Goal: Task Accomplishment & Management: Use online tool/utility

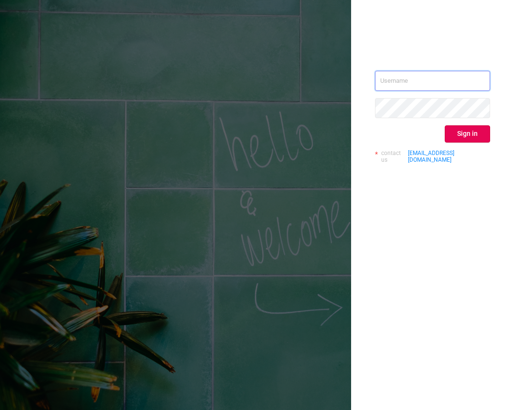
type input "kirill@protected.media"
click at [476, 124] on div "kirill@protected.media Sign in contact us info@protected.media" at bounding box center [432, 121] width 115 height 100
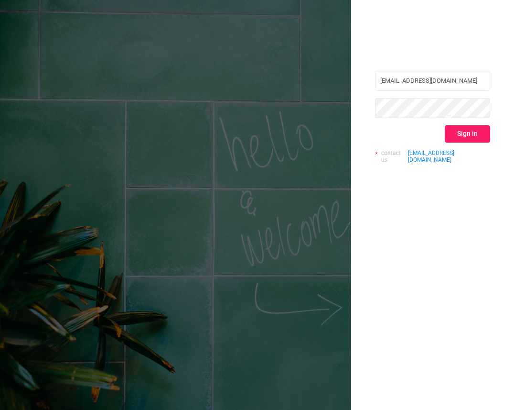
click at [449, 133] on button "Sign in" at bounding box center [467, 133] width 45 height 17
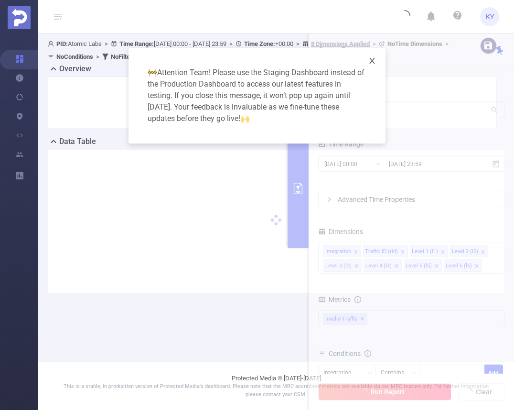
click at [368, 63] on icon "icon: close" at bounding box center [372, 61] width 8 height 8
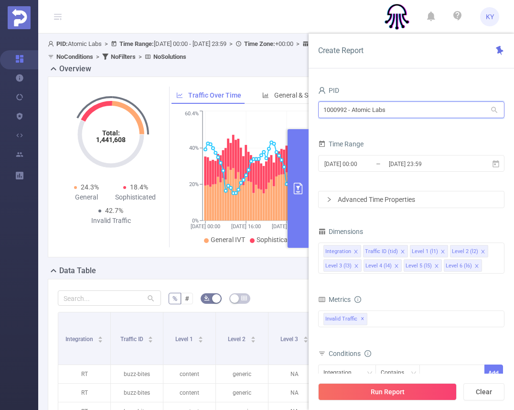
click at [400, 109] on input "1000992 - Atomic Labs" at bounding box center [411, 109] width 186 height 17
click at [416, 227] on div "Dimensions" at bounding box center [411, 233] width 186 height 16
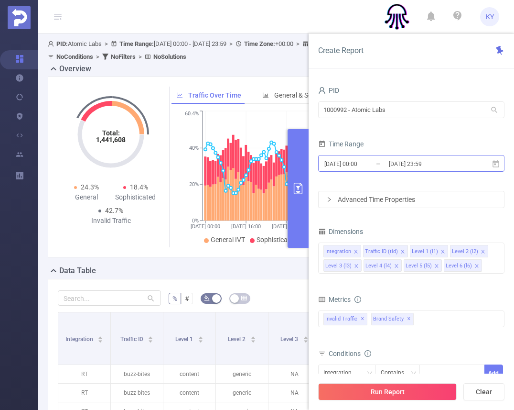
click at [416, 161] on input "2025-08-26 23:59" at bounding box center [426, 163] width 77 height 13
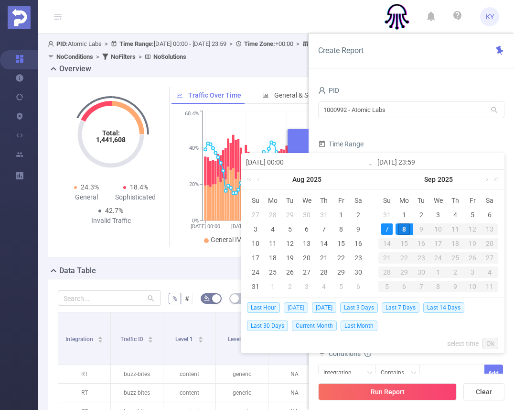
click at [300, 307] on span "Today" at bounding box center [296, 307] width 24 height 11
type input "2025-09-08 00:00"
type input "2025-09-08 23:59"
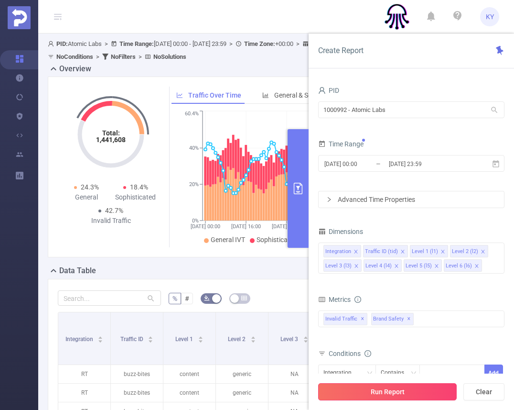
click at [365, 389] on button "Run Report" at bounding box center [387, 391] width 139 height 17
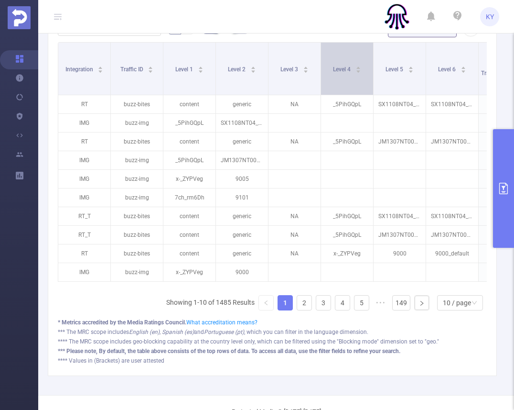
scroll to position [270, 0]
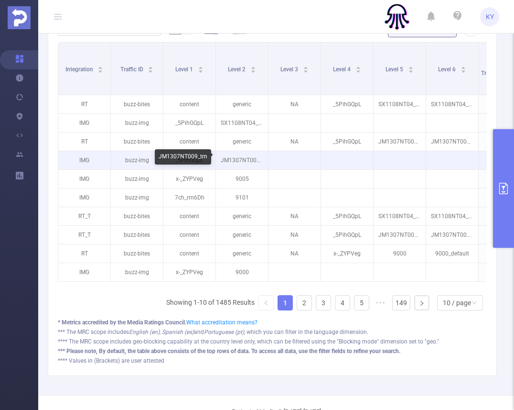
click at [238, 161] on p "JM1307NT009_tm" at bounding box center [242, 160] width 52 height 18
copy p "JM1307NT009_tm"
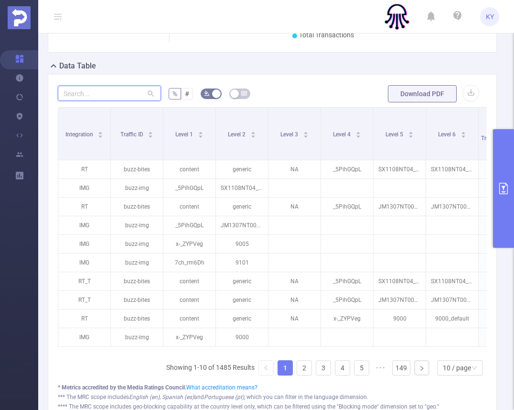
click at [124, 88] on input "text" at bounding box center [109, 93] width 103 height 15
paste input "jm1307nt009_tm"
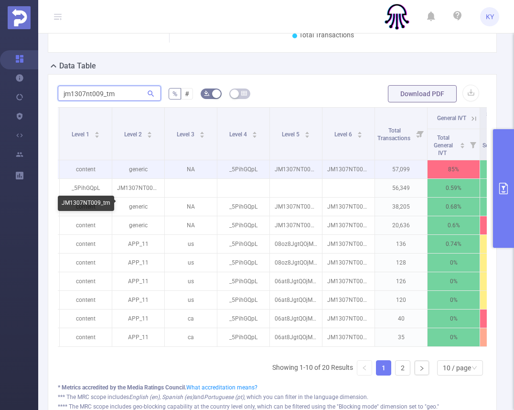
scroll to position [0, 0]
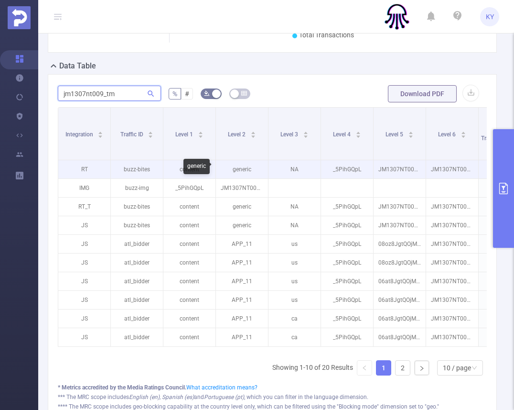
type input "="
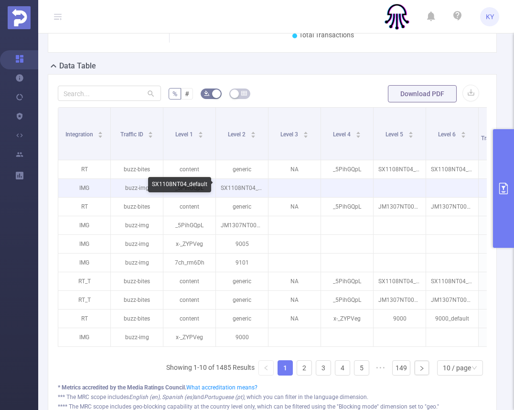
click at [234, 187] on p "SX1108NT04_default" at bounding box center [242, 188] width 52 height 18
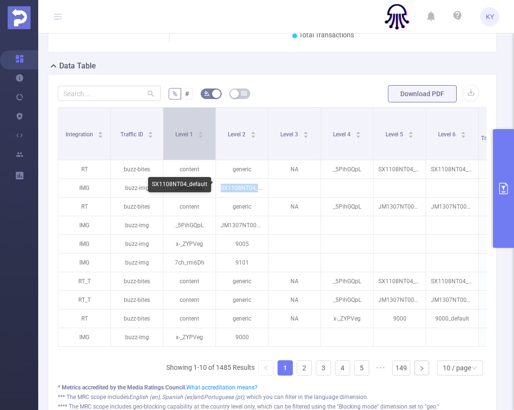
copy p "SX1108NT04_default"
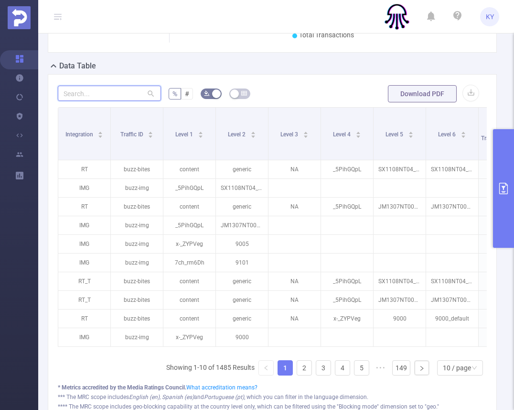
click at [108, 97] on input "text" at bounding box center [109, 93] width 103 height 15
paste input "sx1108nt04_default"
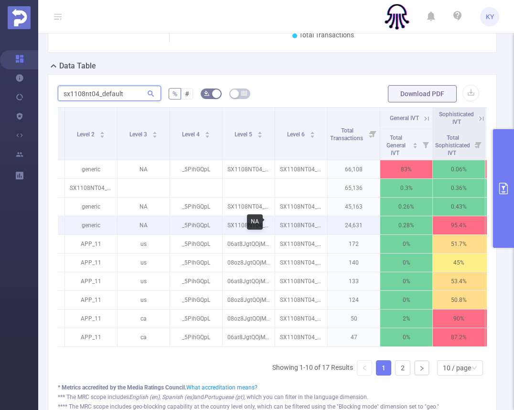
scroll to position [0, 153]
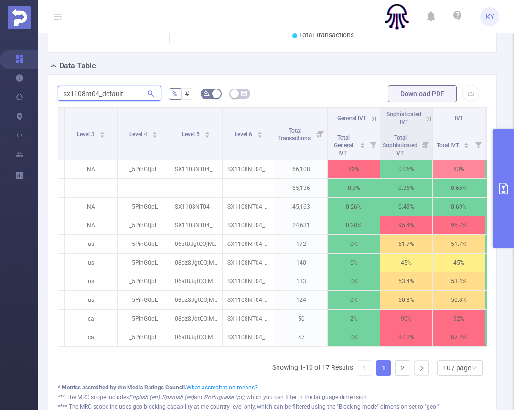
type input "sx1108nt04_default"
click at [370, 113] on icon at bounding box center [372, 118] width 11 height 10
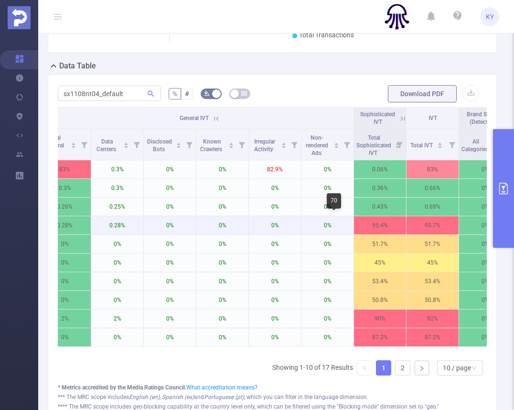
scroll to position [0, 599]
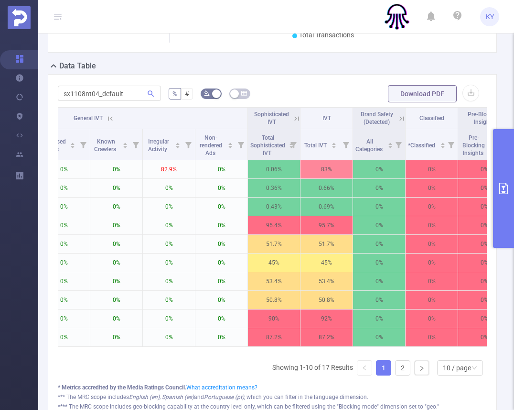
click at [109, 116] on icon at bounding box center [110, 118] width 9 height 9
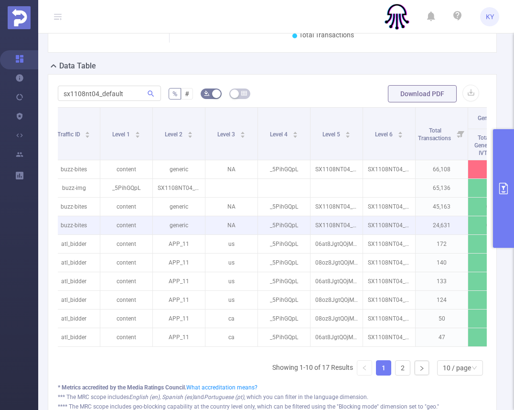
scroll to position [0, 36]
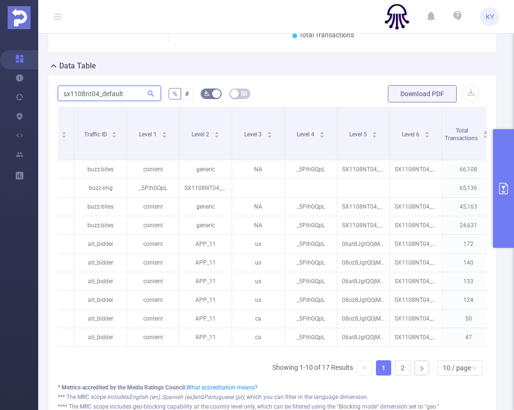
click at [115, 92] on input "sx1108nt04_default" at bounding box center [109, 93] width 103 height 15
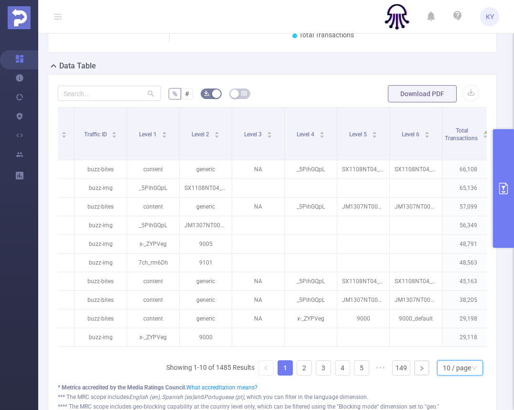
click at [459, 370] on div "10 / page" at bounding box center [457, 367] width 28 height 14
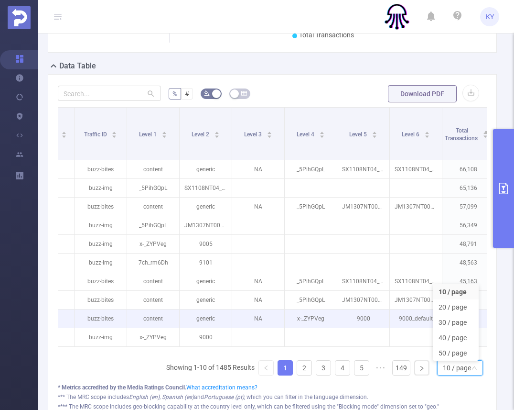
click at [373, 321] on p "9000" at bounding box center [363, 318] width 52 height 18
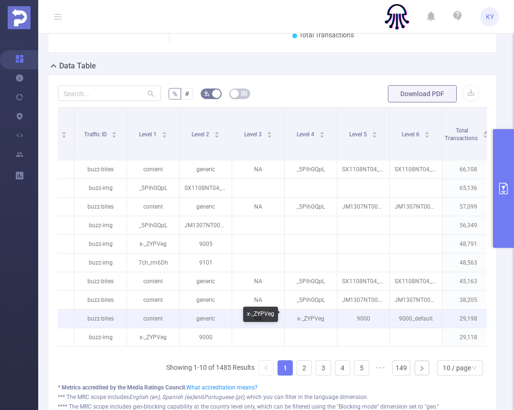
click at [309, 315] on p "x-_ZYPVeg" at bounding box center [311, 318] width 52 height 18
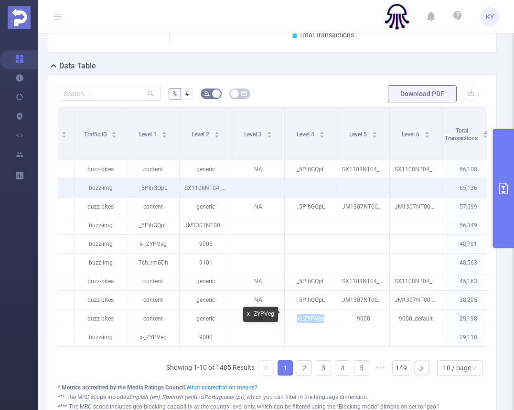
copy p "x-_ZYPVeg"
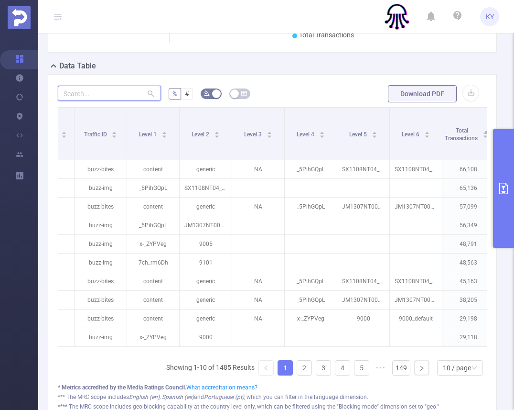
click at [109, 91] on input "text" at bounding box center [109, 93] width 103 height 15
paste input "x-_zypveg"
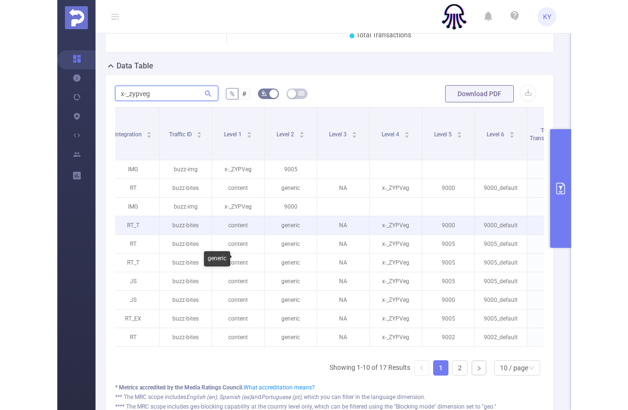
scroll to position [0, 0]
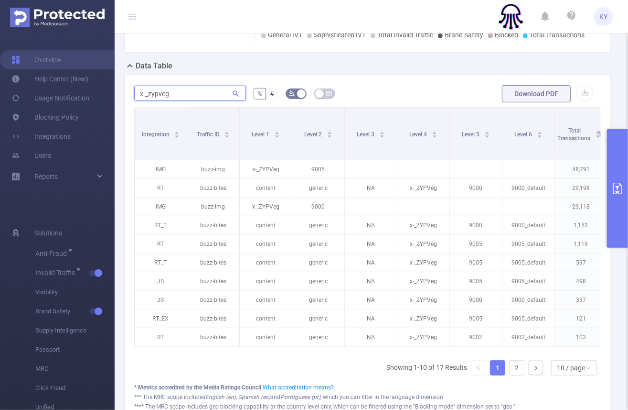
type input "x-_zypveg"
click at [139, 18] on header "KY" at bounding box center [314, 16] width 628 height 33
click at [136, 18] on icon at bounding box center [132, 16] width 11 height 33
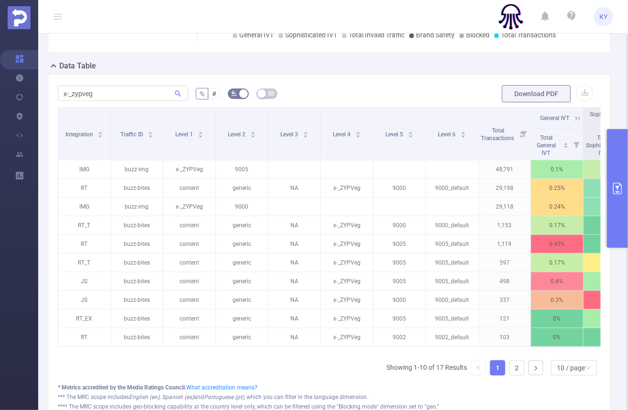
click at [514, 172] on button "primary" at bounding box center [617, 188] width 21 height 119
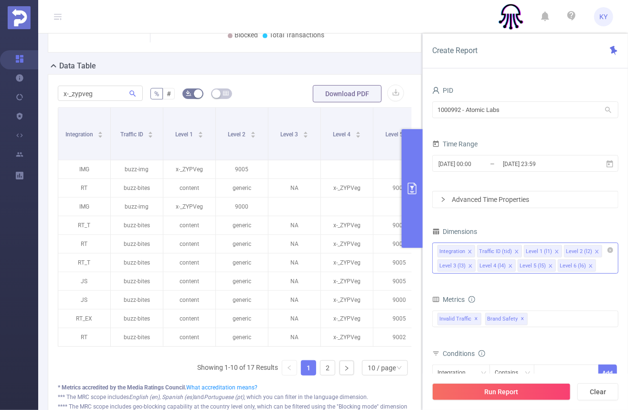
click at [514, 265] on input at bounding box center [600, 265] width 5 height 12
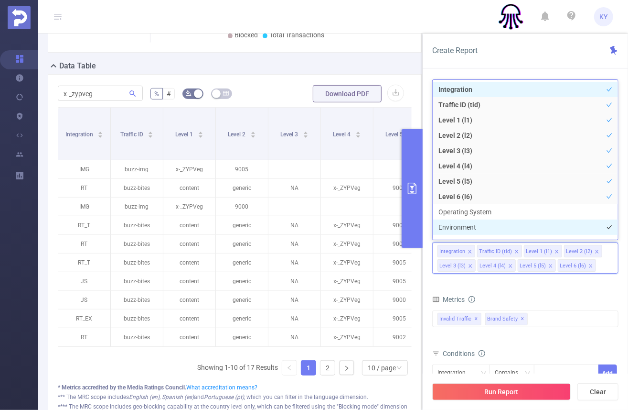
scroll to position [10, 0]
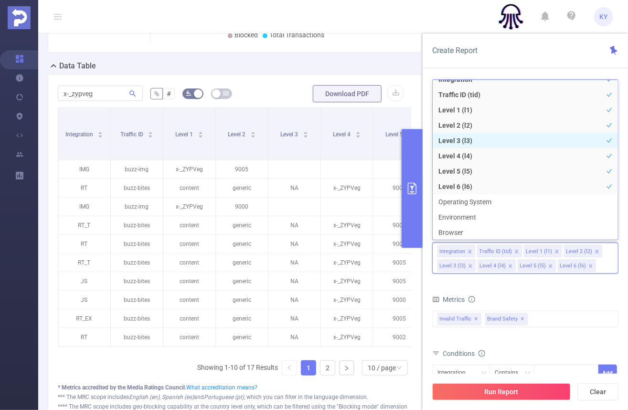
click at [468, 142] on li "Level 3 (l3)" at bounding box center [525, 140] width 185 height 15
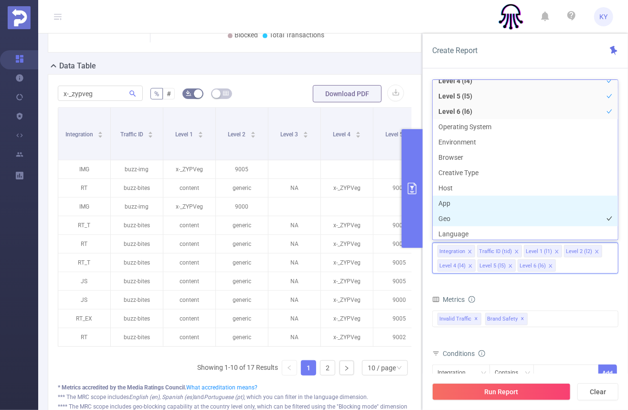
click at [456, 216] on li "Geo" at bounding box center [525, 218] width 185 height 15
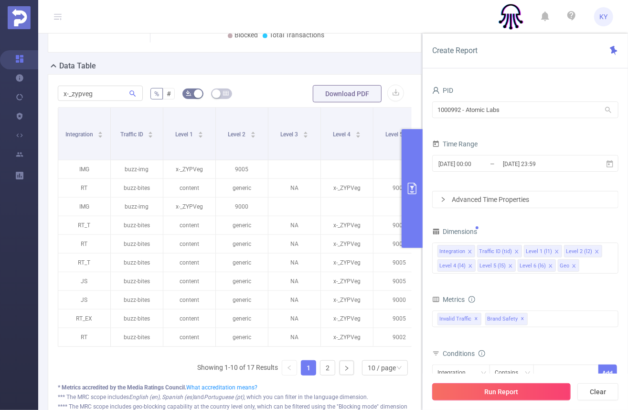
click at [496, 396] on button "Run Report" at bounding box center [502, 391] width 139 height 17
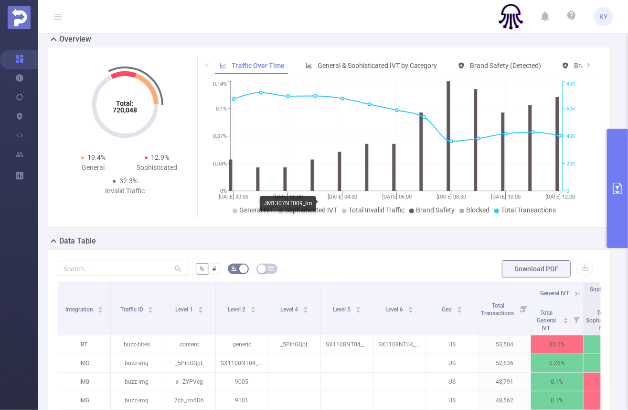
scroll to position [28, 0]
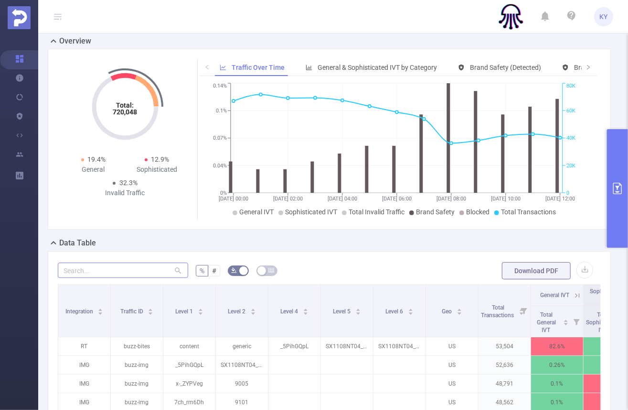
click at [135, 261] on div at bounding box center [123, 270] width 130 height 19
click at [132, 266] on input "text" at bounding box center [123, 269] width 130 height 15
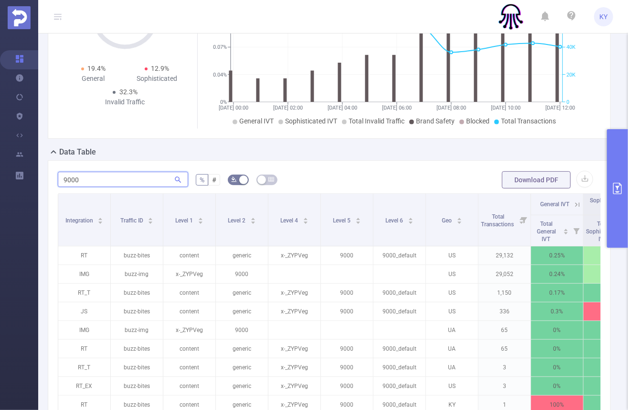
scroll to position [120, 0]
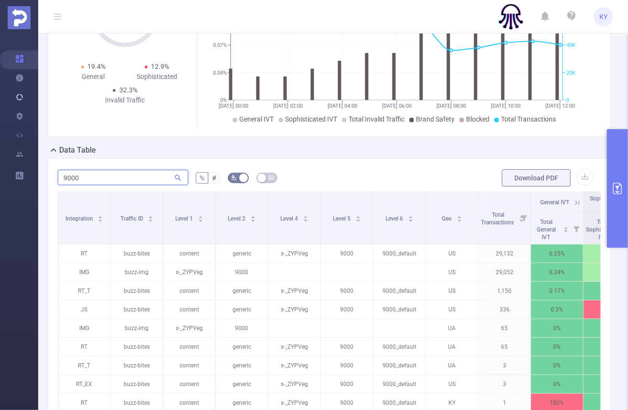
type input "9000"
click at [514, 162] on button "primary" at bounding box center [617, 188] width 21 height 119
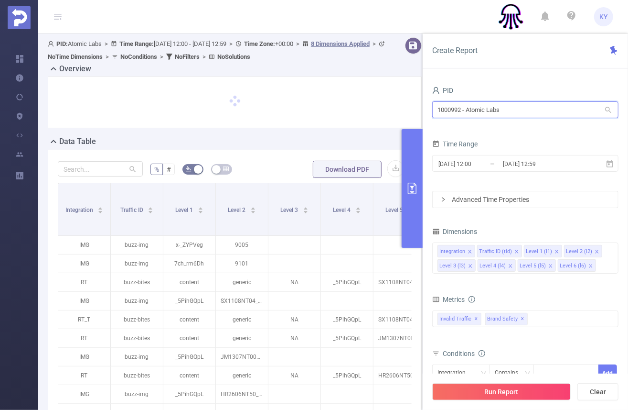
click at [474, 109] on input "1000992 - Atomic Labs" at bounding box center [526, 109] width 186 height 17
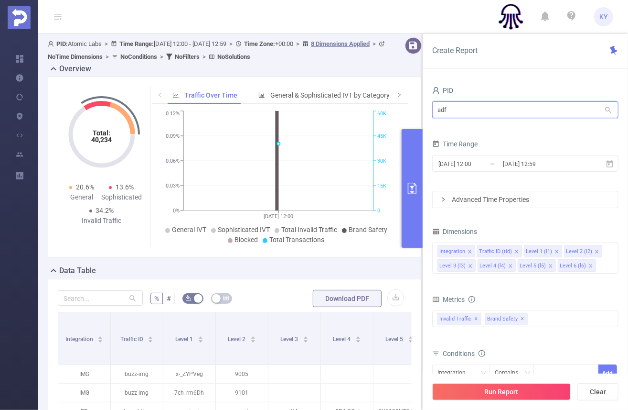
click at [469, 110] on input "adf" at bounding box center [526, 109] width 186 height 17
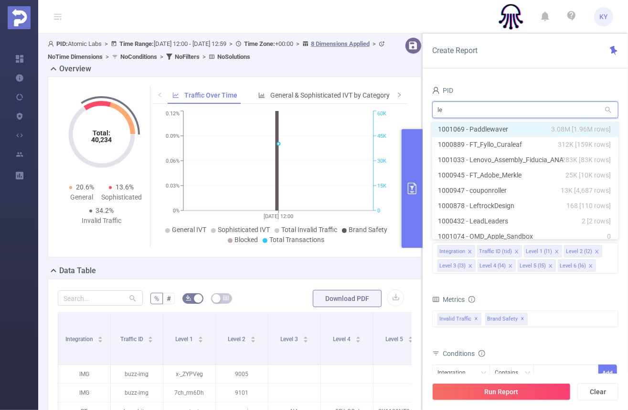
type input "len"
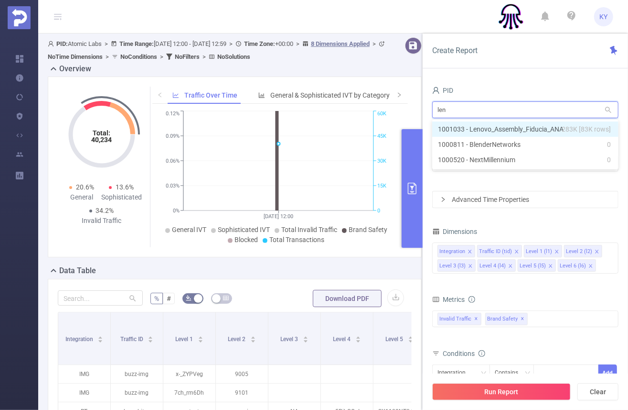
click at [445, 130] on li "1001033 - Lenovo_Assembly_Fiducia_ANA 283K [83K rows]" at bounding box center [526, 128] width 186 height 15
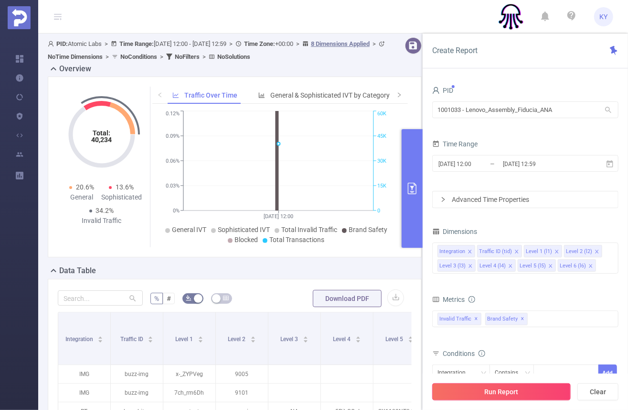
drag, startPoint x: 596, startPoint y: 390, endPoint x: 571, endPoint y: 395, distance: 25.7
click at [595, 390] on button "Clear" at bounding box center [598, 391] width 41 height 17
click at [533, 390] on button "Run Report" at bounding box center [502, 391] width 139 height 17
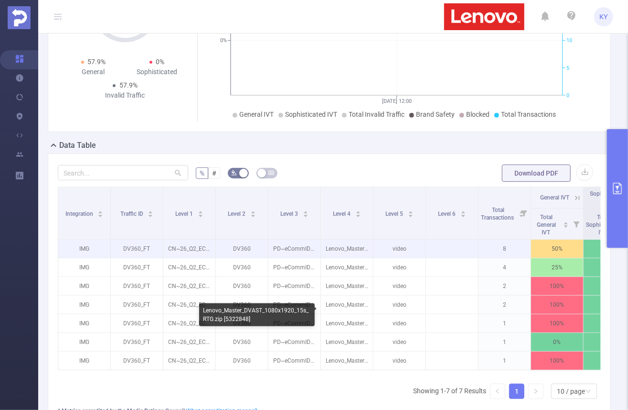
scroll to position [130, 0]
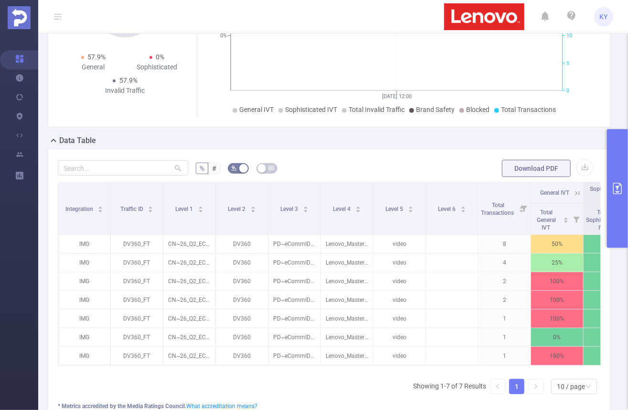
click at [620, 215] on button "primary" at bounding box center [617, 188] width 21 height 119
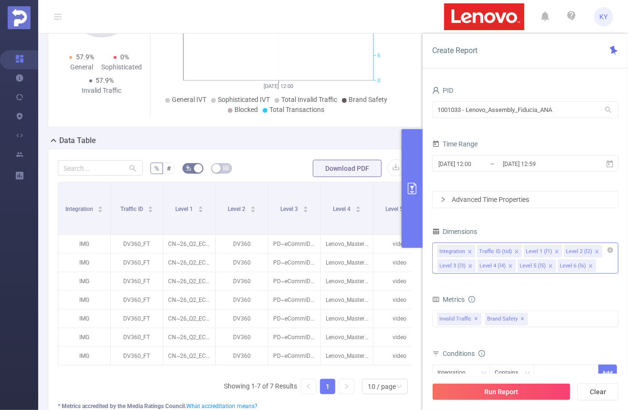
click at [589, 263] on icon "icon: close" at bounding box center [591, 265] width 5 height 5
click at [550, 264] on icon "icon: close" at bounding box center [551, 265] width 5 height 5
click at [550, 264] on div "Integration Traffic ID (tid) Level 1 (l1) Level 2 (l2) Level 3 (l3) Level 4 (l4)" at bounding box center [526, 257] width 186 height 31
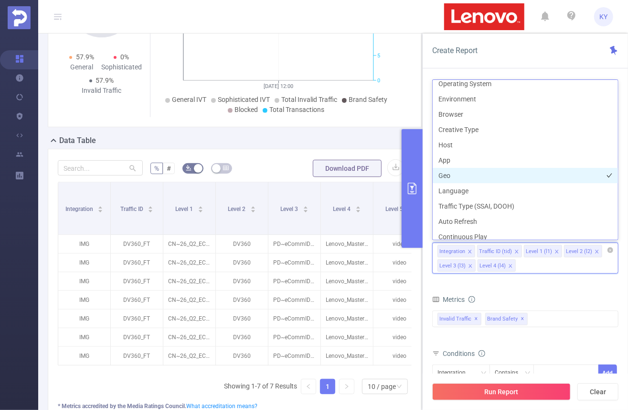
click at [514, 173] on li "Geo" at bounding box center [525, 175] width 185 height 15
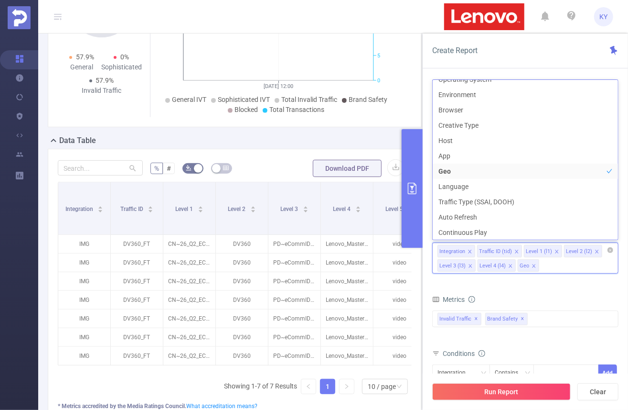
drag, startPoint x: 569, startPoint y: 270, endPoint x: 575, endPoint y: 290, distance: 21.0
click at [569, 270] on div "Integration Traffic ID (tid) Level 1 (l1) Level 2 (l2) Level 3 (l3) Level 4 (l4…" at bounding box center [526, 257] width 186 height 31
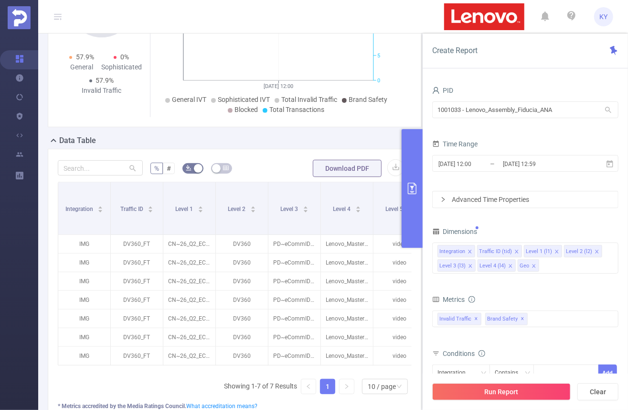
click at [575, 288] on form "Dimensions Integration Traffic ID (tid) Level 1 (l1) Level 2 (l2) Level 3 (l3) …" at bounding box center [526, 338] width 186 height 227
click at [516, 162] on input "2025-09-08 12:59" at bounding box center [540, 163] width 77 height 13
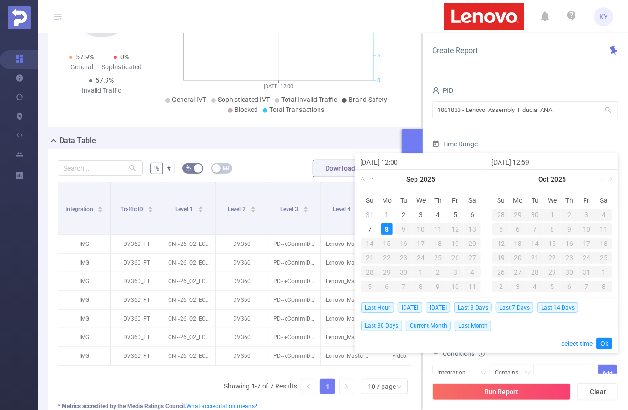
click at [371, 178] on link at bounding box center [373, 179] width 9 height 19
click at [372, 283] on div "31" at bounding box center [369, 286] width 11 height 11
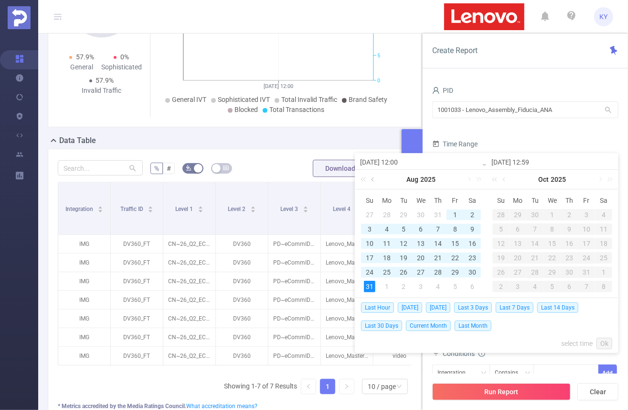
click at [373, 179] on link at bounding box center [373, 179] width 9 height 19
click at [403, 212] on div "1" at bounding box center [404, 214] width 11 height 11
type input "2025-07-01 12:00"
type input "2025-08-31 12:59"
type input "2025-07-01 12:00"
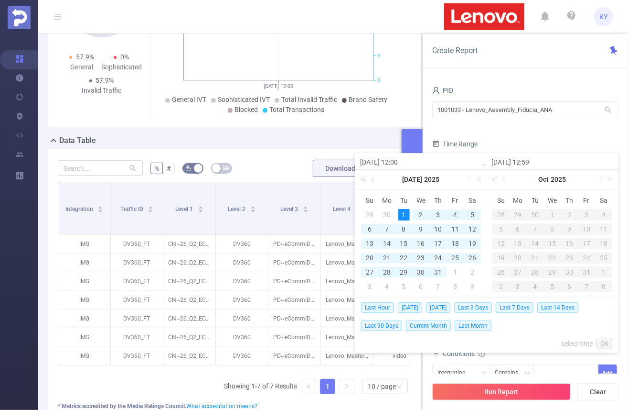
type input "2025-08-31 12:59"
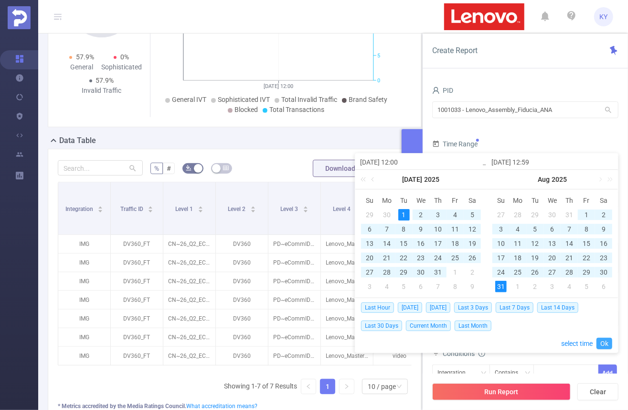
click at [601, 338] on link "Ok" at bounding box center [605, 342] width 16 height 11
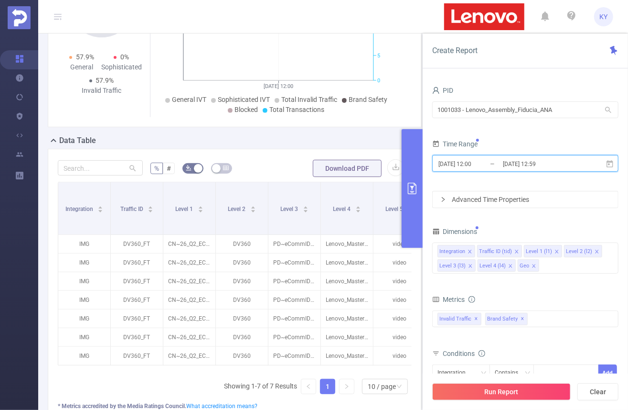
click at [508, 265] on icon "icon: close" at bounding box center [510, 265] width 5 height 5
click at [471, 263] on icon "icon: close" at bounding box center [470, 265] width 5 height 5
click at [499, 390] on button "Run Report" at bounding box center [502, 391] width 139 height 17
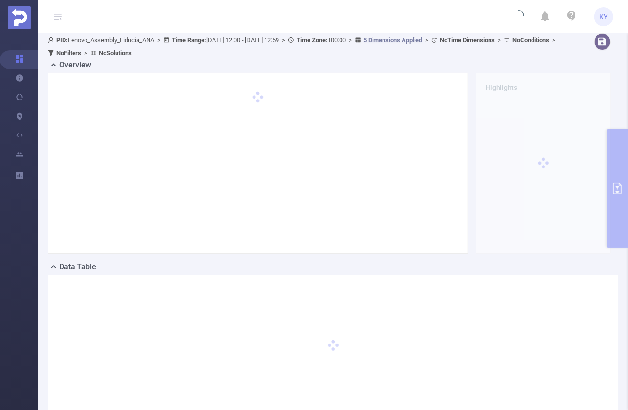
scroll to position [0, 0]
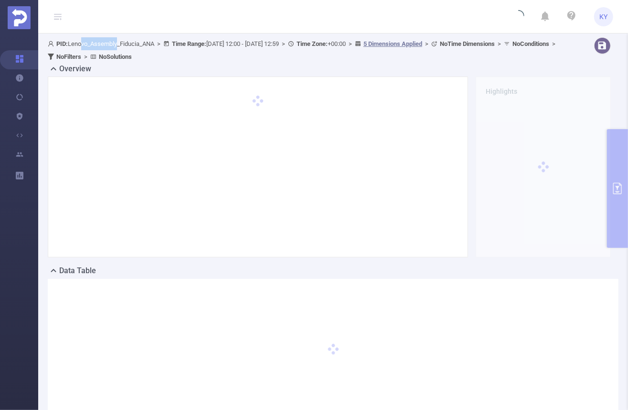
drag, startPoint x: 82, startPoint y: 43, endPoint x: 120, endPoint y: 43, distance: 38.2
click at [120, 43] on span "PID: Lenovo_Assembly_Fiducia_ANA > Time Range: 2025-07-01 12:00 - 2025-08-31 12…" at bounding box center [303, 50] width 511 height 20
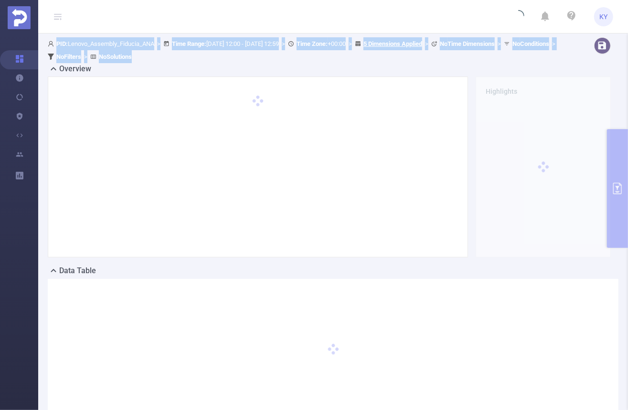
click at [120, 43] on span "PID: Lenovo_Assembly_Fiducia_ANA > Time Range: 2025-07-01 12:00 - 2025-08-31 12…" at bounding box center [303, 50] width 511 height 20
click at [130, 43] on span "PID: Lenovo_Assembly_Fiducia_ANA > Time Range: 2025-07-01 12:00 - 2025-08-31 12…" at bounding box center [303, 50] width 511 height 20
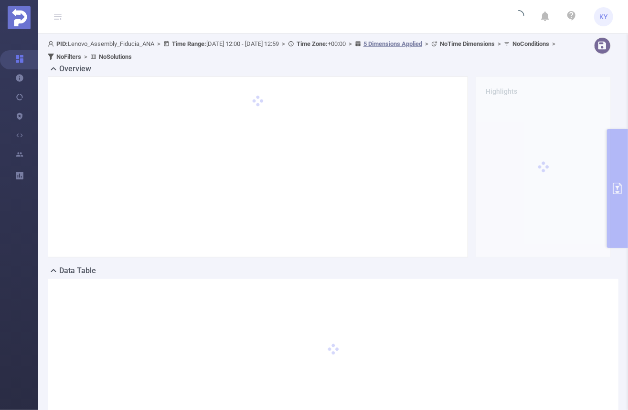
click at [131, 43] on span "PID: Lenovo_Assembly_Fiducia_ANA > Time Range: 2025-07-01 12:00 - 2025-08-31 12…" at bounding box center [303, 50] width 511 height 20
click at [99, 42] on span "PID: Lenovo_Assembly_Fiducia_ANA > Time Range: 2025-07-01 12:00 - 2025-08-31 12…" at bounding box center [303, 50] width 511 height 20
click at [113, 43] on span "PID: Lenovo_Assembly_Fiducia_ANA > Time Range: 2025-07-01 12:00 - 2025-08-31 12…" at bounding box center [303, 50] width 511 height 20
drag, startPoint x: 118, startPoint y: 43, endPoint x: 70, endPoint y: 39, distance: 48.5
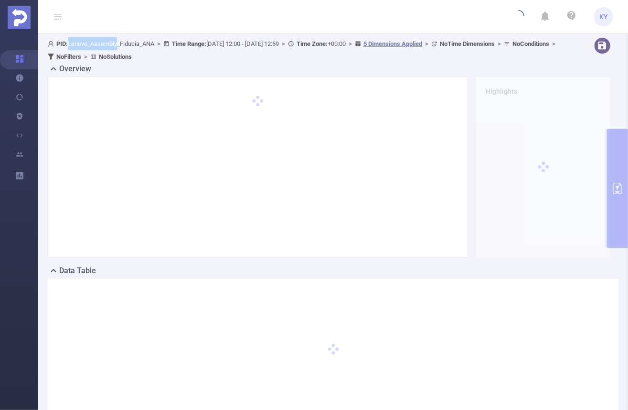
click at [70, 39] on div "PID: Lenovo_Assembly_Fiducia_ANA > Time Range: 2025-07-01 12:00 - 2025-08-31 12…" at bounding box center [306, 50] width 516 height 26
copy span "Lenovo_Assembly"
click at [299, 254] on div at bounding box center [258, 166] width 421 height 181
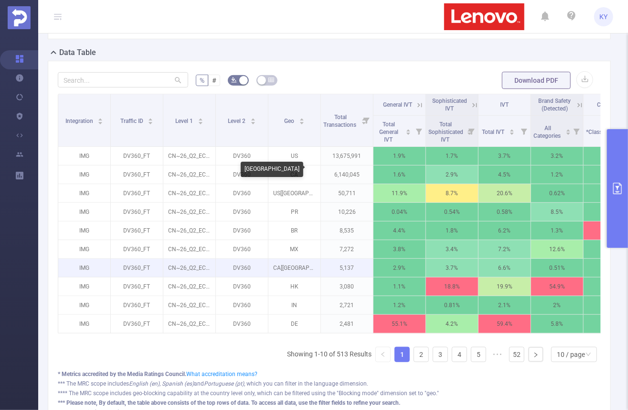
scroll to position [208, 0]
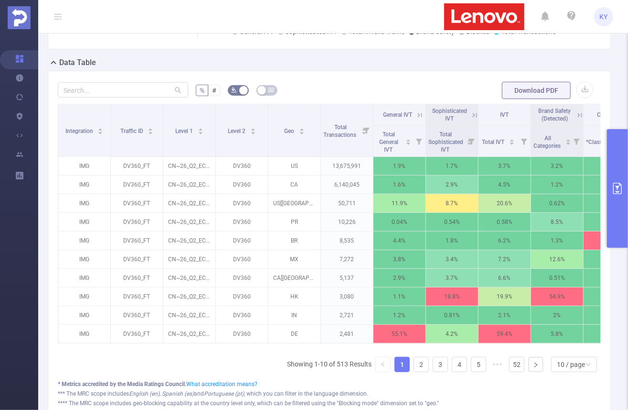
click at [468, 110] on icon at bounding box center [473, 115] width 11 height 10
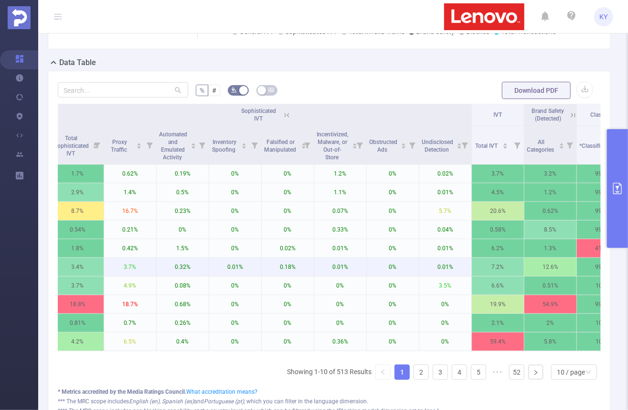
scroll to position [0, 382]
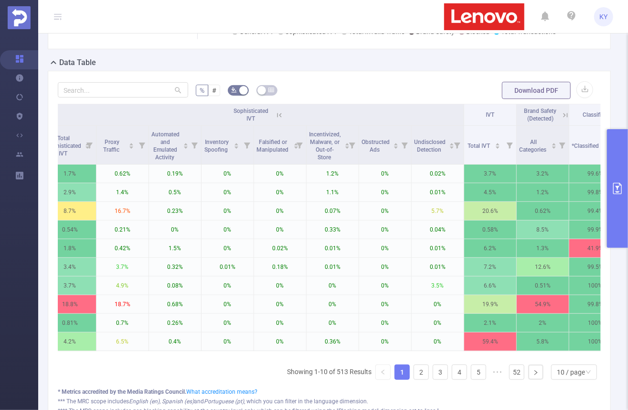
click at [282, 115] on icon at bounding box center [279, 115] width 9 height 9
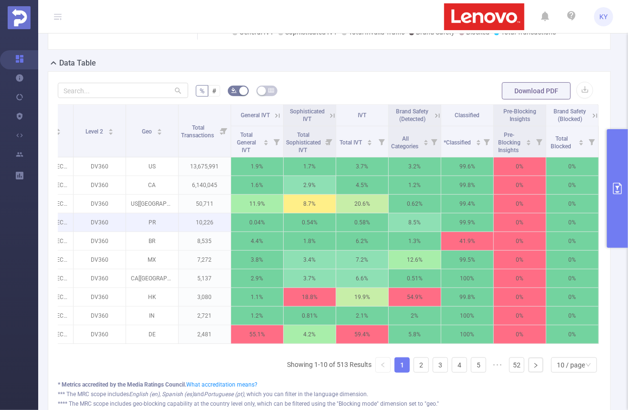
scroll to position [206, 0]
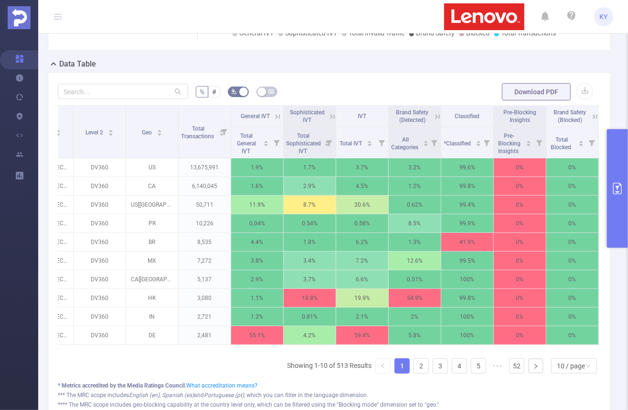
click at [612, 197] on button "primary" at bounding box center [617, 188] width 21 height 119
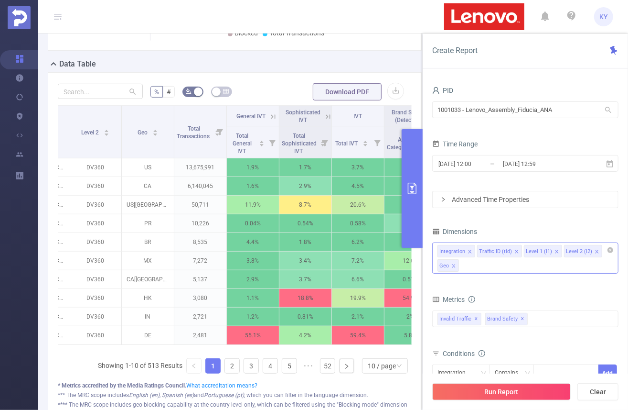
click at [535, 267] on div "Integration Traffic ID (tid) Level 1 (l1) Level 2 (l2) Geo" at bounding box center [526, 257] width 186 height 31
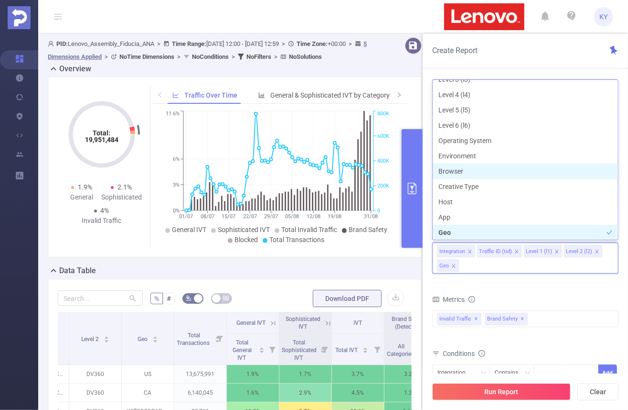
scroll to position [91, 0]
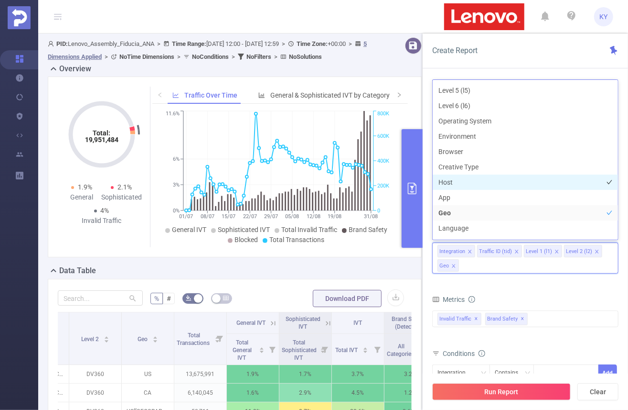
click at [458, 180] on li "Host" at bounding box center [525, 181] width 185 height 15
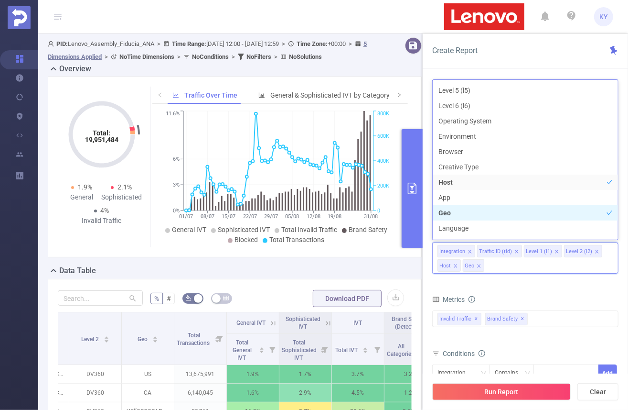
click at [450, 212] on li "Geo" at bounding box center [525, 212] width 185 height 15
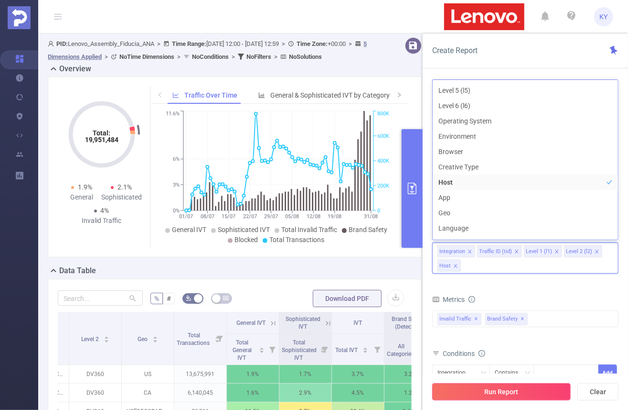
click at [491, 391] on button "Run Report" at bounding box center [502, 391] width 139 height 17
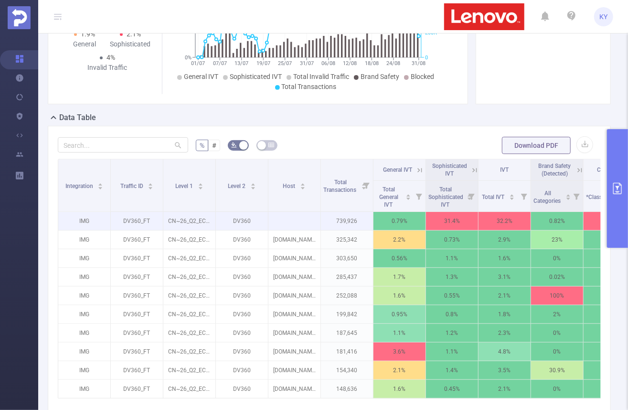
scroll to position [153, 0]
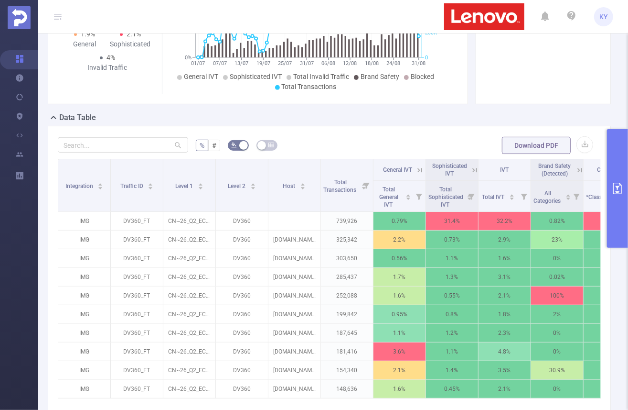
click at [475, 170] on icon at bounding box center [475, 170] width 9 height 9
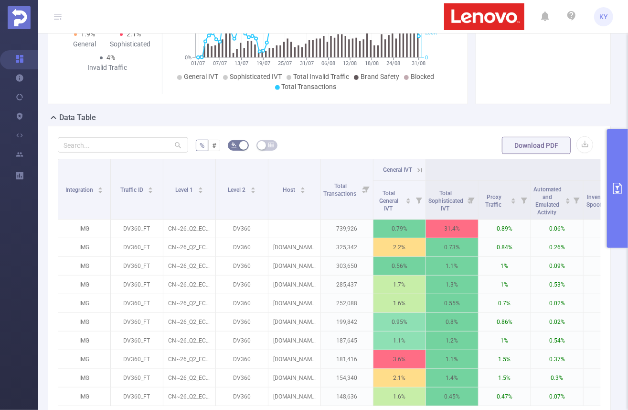
click at [418, 169] on icon at bounding box center [420, 170] width 9 height 9
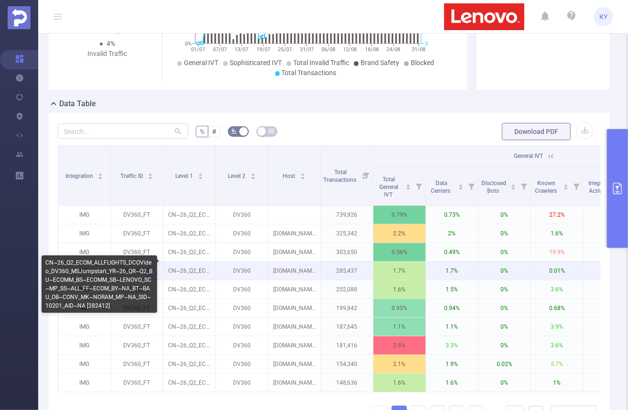
scroll to position [168, 0]
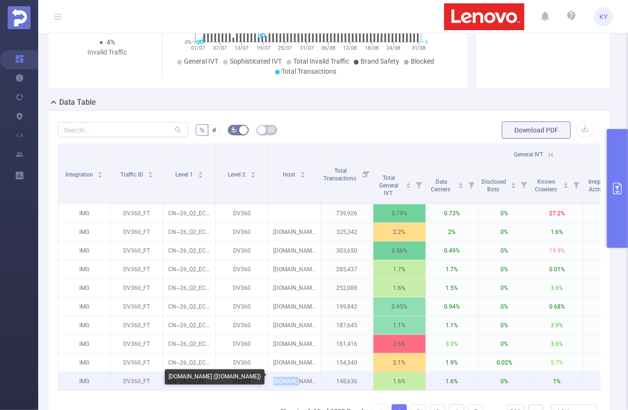
click at [298, 374] on p "imasdk.googleapis.com (hudl.com)" at bounding box center [295, 381] width 52 height 18
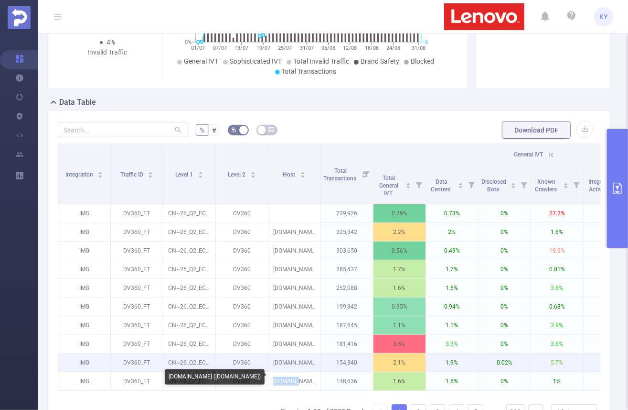
copy p "imasdk.g"
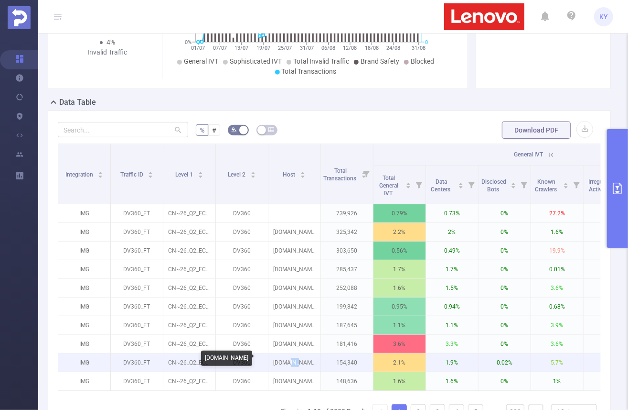
click at [289, 361] on p "geo.dailymotion.com" at bounding box center [295, 362] width 52 height 18
copy p "ail"
click at [287, 361] on p "geo.dailymotion.com" at bounding box center [295, 362] width 52 height 18
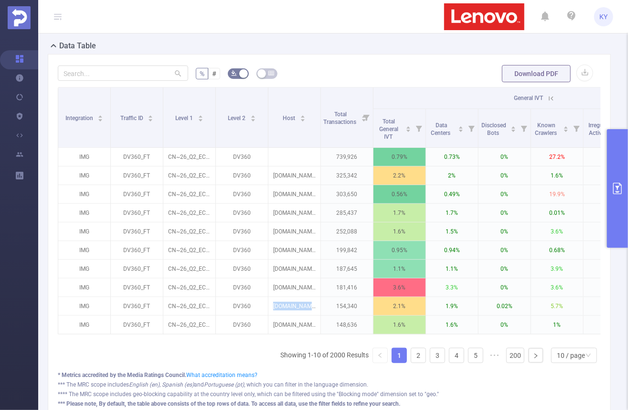
scroll to position [305, 0]
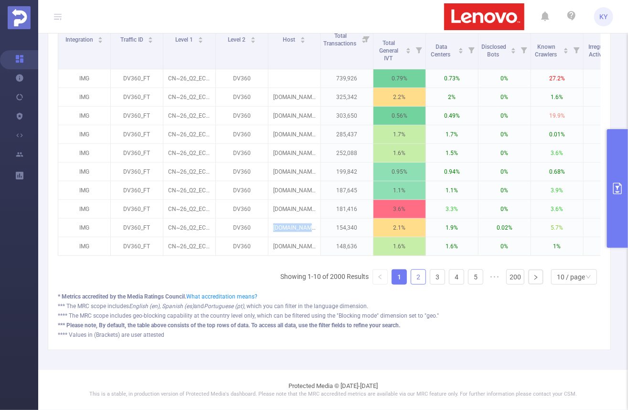
click at [421, 279] on link "2" at bounding box center [418, 277] width 14 height 14
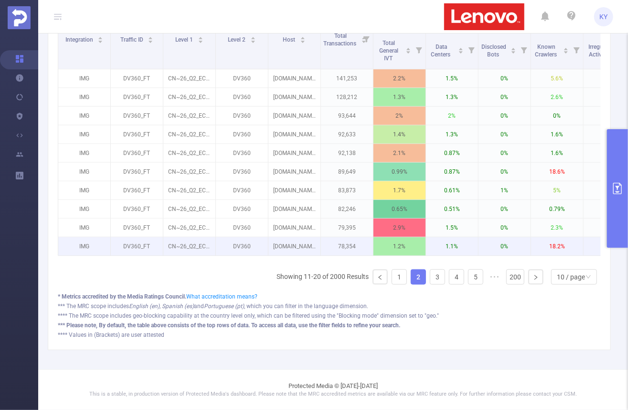
drag, startPoint x: 300, startPoint y: 248, endPoint x: 294, endPoint y: 246, distance: 6.2
click at [295, 248] on p "imasdk.googleapis.com (sudoku.com)" at bounding box center [295, 246] width 52 height 18
drag, startPoint x: 291, startPoint y: 238, endPoint x: 281, endPoint y: 238, distance: 10.1
click at [281, 238] on p "imasdk.googleapis.com (sudoku.com)" at bounding box center [295, 246] width 52 height 18
copy p "asdk."
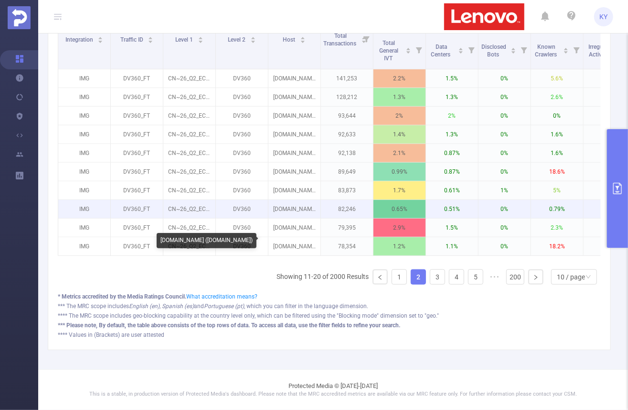
click at [304, 213] on p "imasdk.googleapis.com (connectionsgame.org)" at bounding box center [295, 209] width 52 height 18
